Goal: Find specific page/section: Find specific page/section

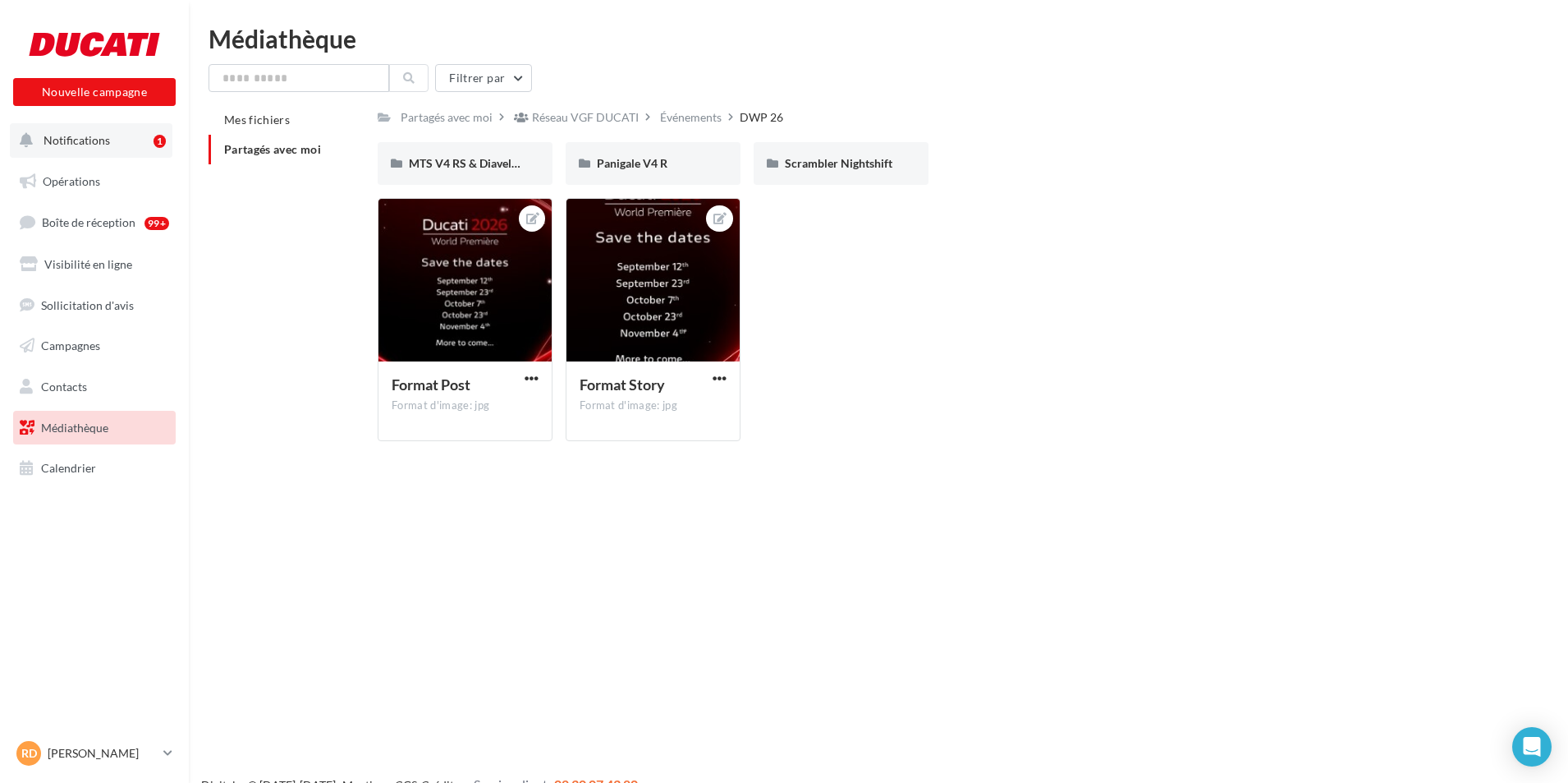
click at [152, 138] on button "Notifications 1" at bounding box center [91, 140] width 163 height 34
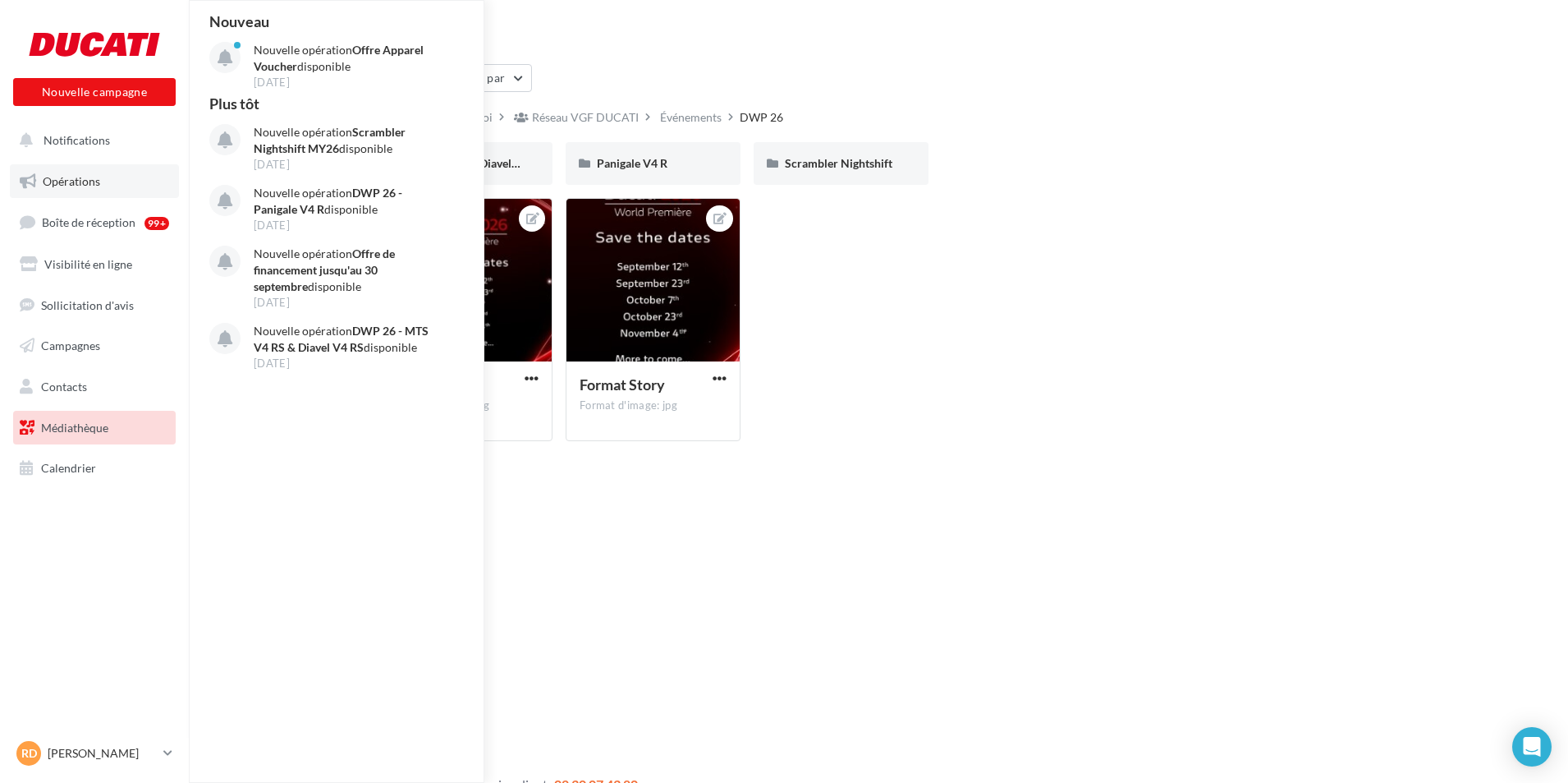
click at [152, 186] on link "Opérations" at bounding box center [95, 181] width 169 height 34
